Goal: Feedback & Contribution: Contribute content

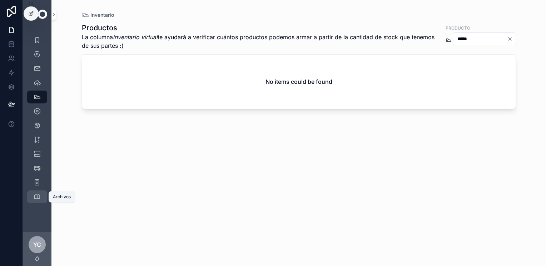
click at [36, 198] on icon "scrollable content" at bounding box center [37, 197] width 7 height 7
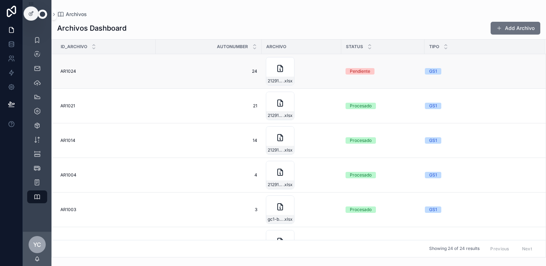
click at [458, 73] on div "GS1" at bounding box center [480, 71] width 111 height 6
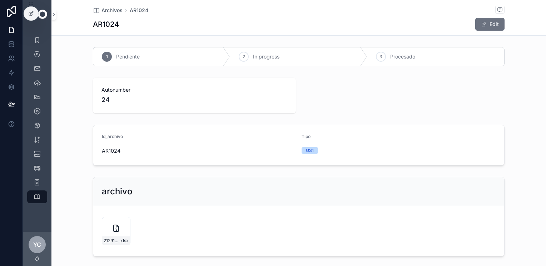
click at [342, 145] on div "GS1" at bounding box center [398, 150] width 194 height 11
click at [323, 155] on div "GS1" at bounding box center [398, 150] width 194 height 11
click at [38, 200] on icon "scrollable content" at bounding box center [37, 197] width 7 height 7
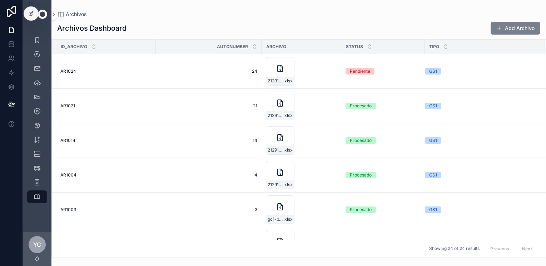
click at [519, 26] on button "Add Archivo" at bounding box center [515, 28] width 50 height 13
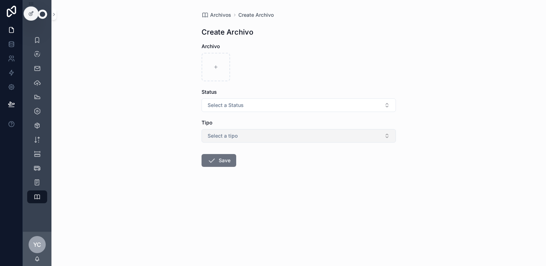
click at [291, 139] on button "Select a tipo" at bounding box center [298, 136] width 194 height 14
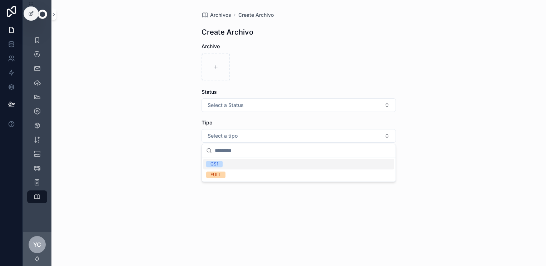
click at [165, 144] on div "Archivos Create Archivo Create Archivo Archivo Status Select a Status Tipo Sele…" at bounding box center [298, 133] width 494 height 266
click at [256, 110] on button "Select a Status" at bounding box center [298, 106] width 194 height 14
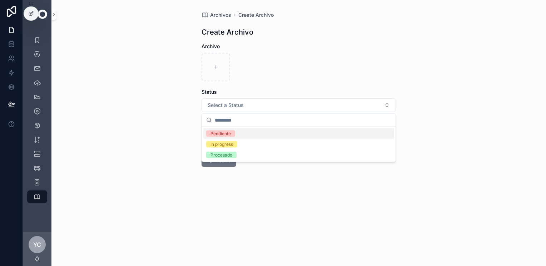
click at [142, 134] on div "Archivos Create Archivo Create Archivo Archivo Status Select a Status Tipo Sele…" at bounding box center [298, 133] width 494 height 266
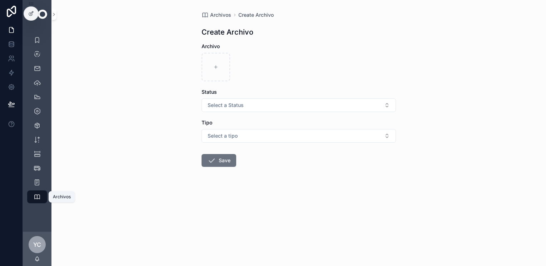
click at [38, 195] on icon "scrollable content" at bounding box center [37, 197] width 7 height 7
